Goal: Transaction & Acquisition: Download file/media

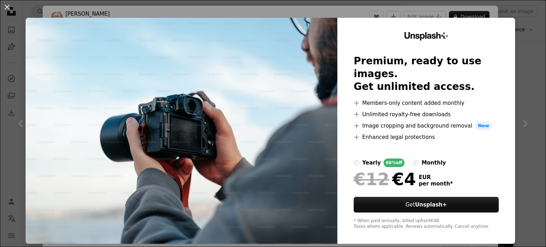
scroll to position [2, 0]
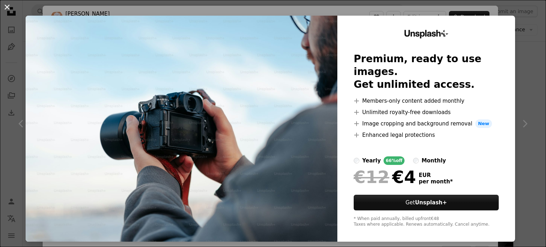
click at [8, 8] on button "An X shape" at bounding box center [7, 7] width 9 height 9
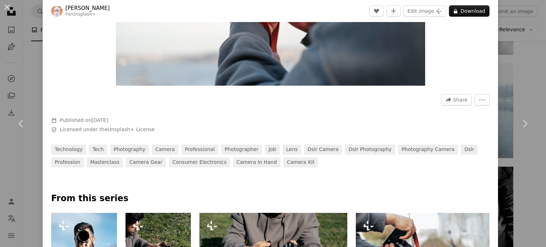
scroll to position [110, 0]
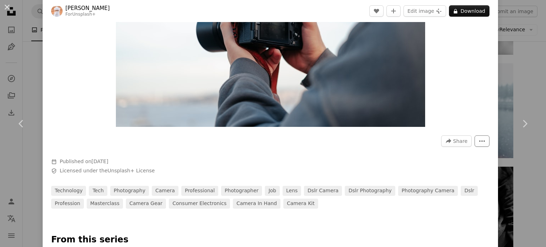
click at [479, 139] on icon "More Actions" at bounding box center [482, 141] width 6 height 6
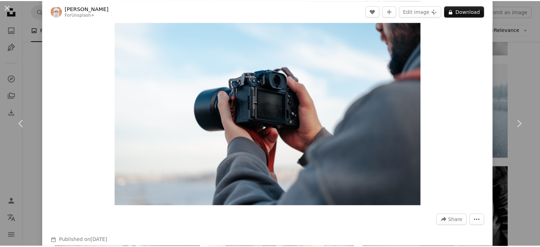
scroll to position [0, 0]
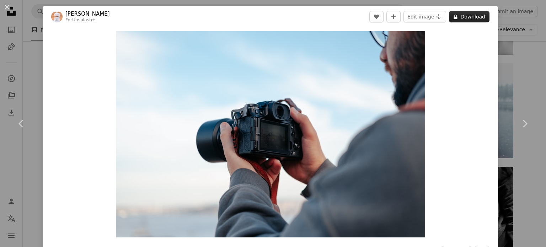
click at [458, 20] on button "A lock Download" at bounding box center [469, 16] width 41 height 11
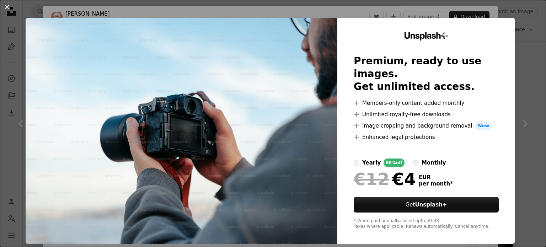
click at [521, 124] on div "An X shape Unsplash+ Premium, ready to use images. Get unlimited access. A plus…" at bounding box center [273, 123] width 546 height 247
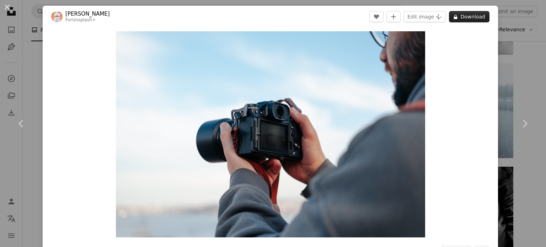
click at [471, 15] on button "A lock Download" at bounding box center [469, 16] width 41 height 11
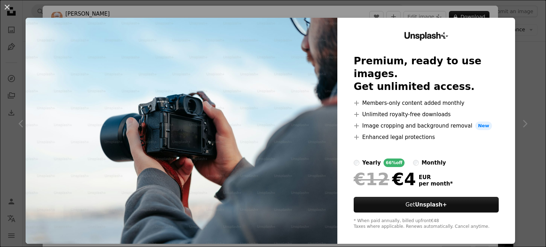
click at [448, 11] on div "An X shape Unsplash+ Premium, ready to use images. Get unlimited access. A plus…" at bounding box center [273, 123] width 546 height 247
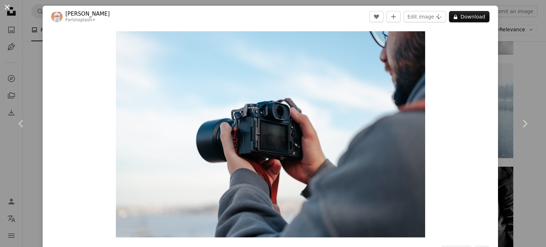
click at [6, 10] on button "An X shape" at bounding box center [7, 7] width 9 height 9
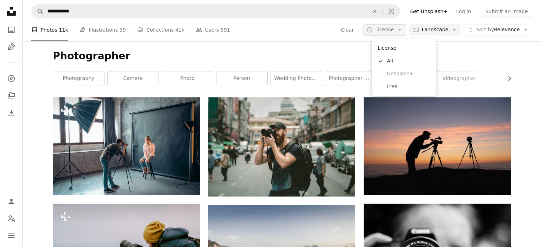
click at [403, 29] on icon "Arrow down" at bounding box center [400, 30] width 6 height 6
click at [388, 85] on span "Free" at bounding box center [408, 86] width 43 height 7
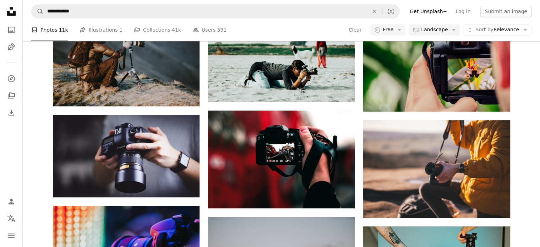
scroll to position [520, 0]
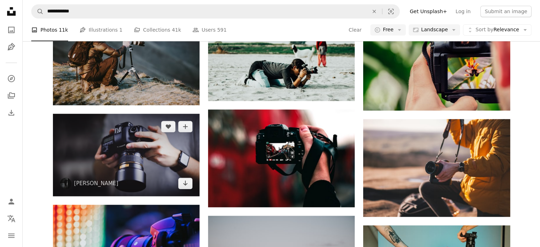
click at [136, 140] on img at bounding box center [126, 155] width 147 height 82
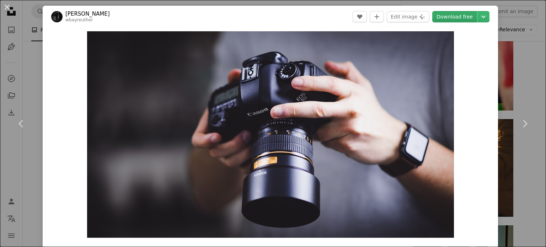
click at [458, 18] on link "Download free" at bounding box center [454, 16] width 45 height 11
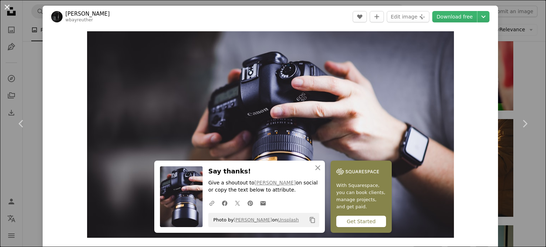
click at [10, 7] on button "An X shape" at bounding box center [7, 7] width 9 height 9
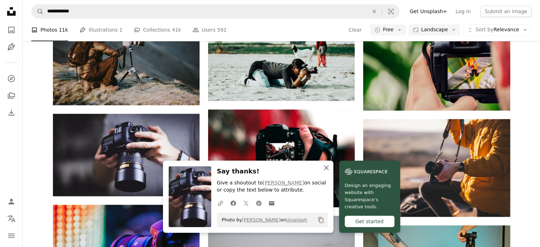
click at [326, 169] on icon "An X shape" at bounding box center [326, 167] width 9 height 9
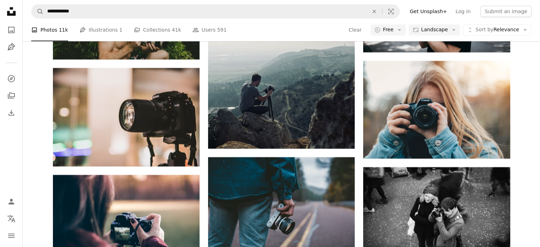
scroll to position [3456, 0]
